Goal: Task Accomplishment & Management: Manage account settings

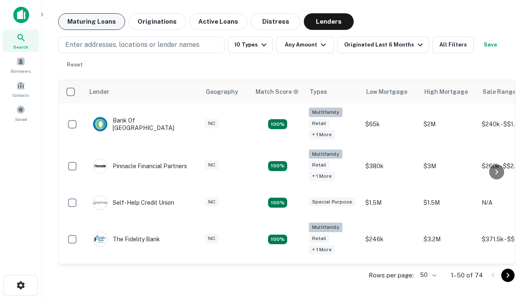
click at [91, 22] on button "Maturing Loans" at bounding box center [91, 21] width 67 height 17
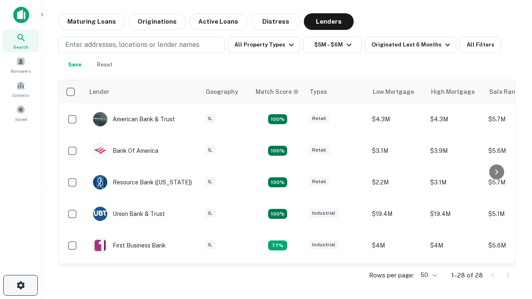
click at [20, 286] on icon "button" at bounding box center [21, 286] width 10 height 10
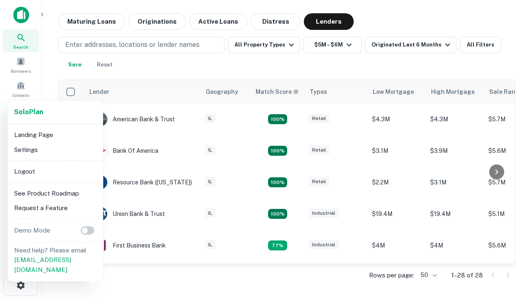
click at [55, 171] on li "Logout" at bounding box center [55, 171] width 89 height 15
